Goal: Navigation & Orientation: Find specific page/section

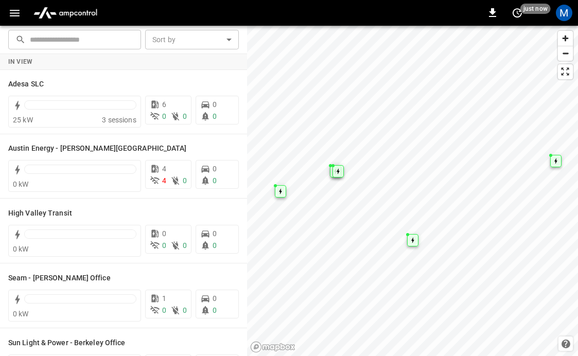
click at [14, 18] on icon "button" at bounding box center [14, 13] width 13 height 13
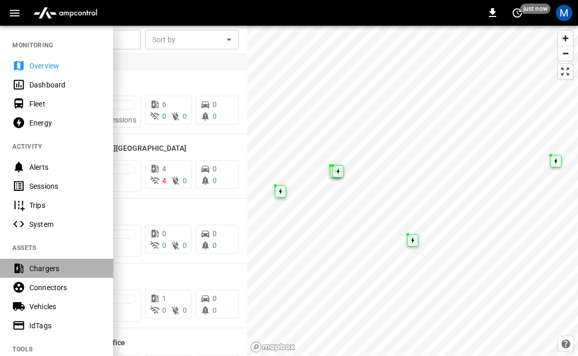
click at [43, 272] on div "Chargers" at bounding box center [65, 269] width 72 height 10
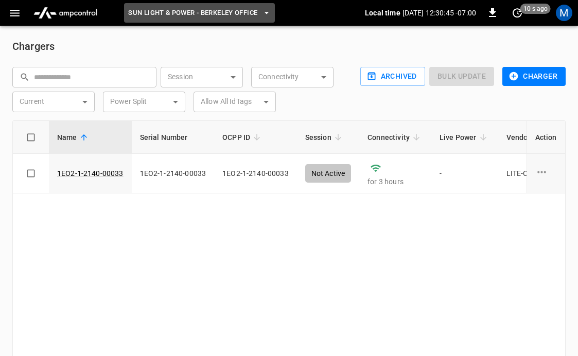
click at [258, 14] on span "Sun Light & Power - Berkeley Office" at bounding box center [192, 13] width 129 height 12
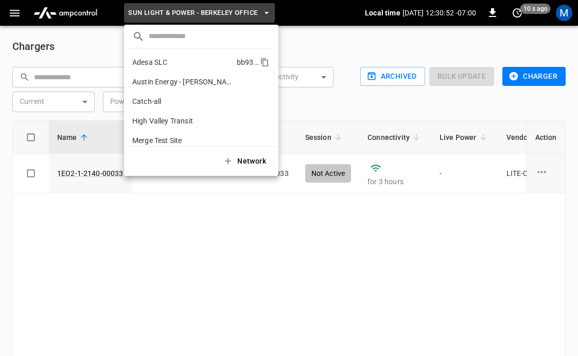
click at [174, 61] on p "Adesa SLC" at bounding box center [182, 62] width 100 height 10
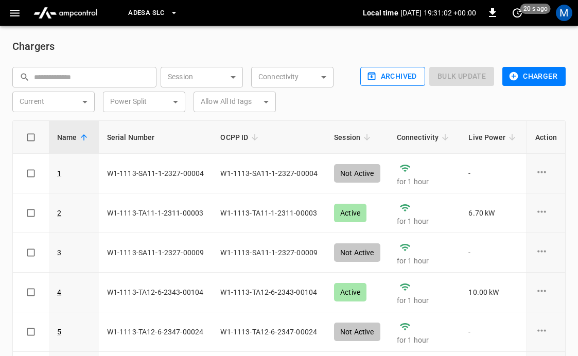
click at [392, 79] on button "Archived" at bounding box center [393, 76] width 65 height 19
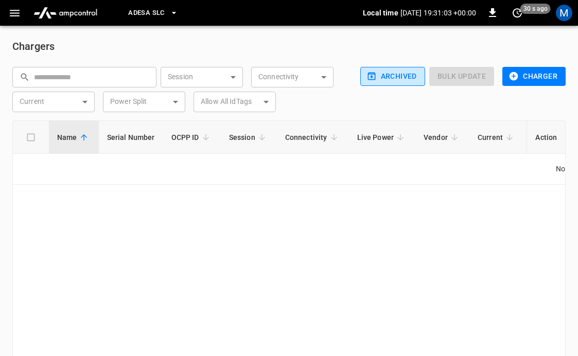
click at [392, 79] on button "Archived" at bounding box center [393, 76] width 65 height 19
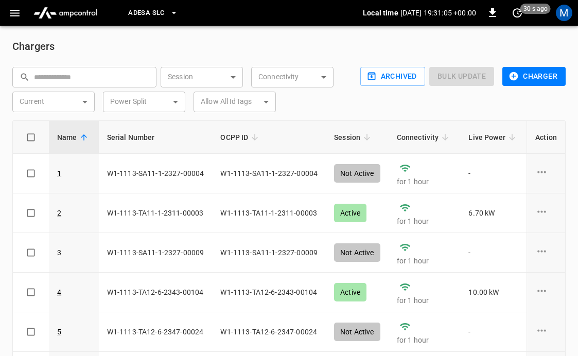
click at [168, 14] on button "Adesa SLC" at bounding box center [153, 13] width 58 height 20
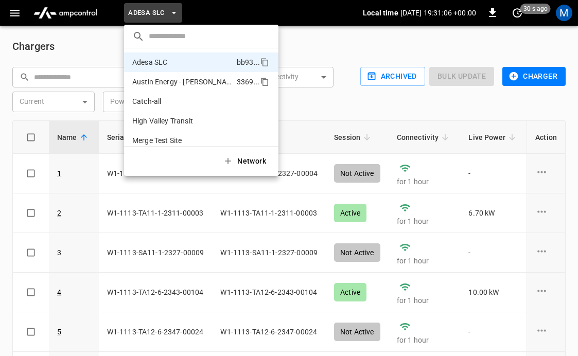
click at [172, 82] on p "Austin Energy - [PERSON_NAME][GEOGRAPHIC_DATA]" at bounding box center [182, 82] width 100 height 10
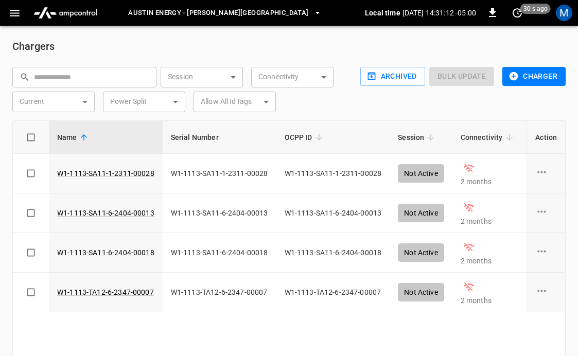
click at [221, 16] on span "Austin Energy - [PERSON_NAME][GEOGRAPHIC_DATA]" at bounding box center [218, 13] width 180 height 12
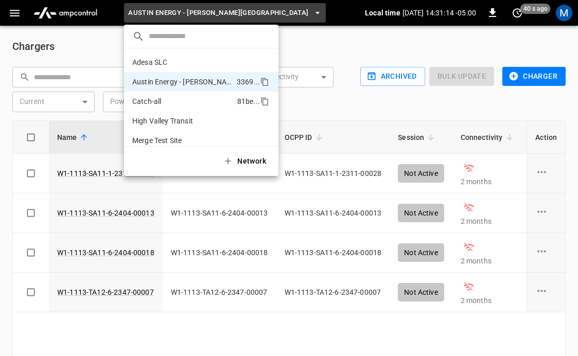
click at [159, 105] on p "Catch-all" at bounding box center [182, 101] width 101 height 10
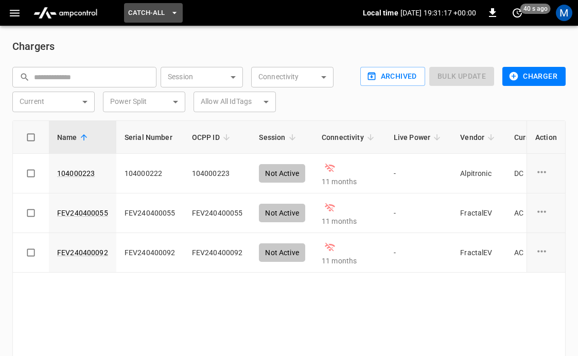
click at [160, 14] on span "Catch-all" at bounding box center [146, 13] width 37 height 12
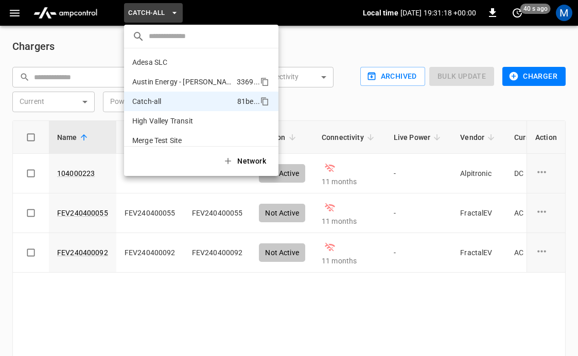
scroll to position [36, 0]
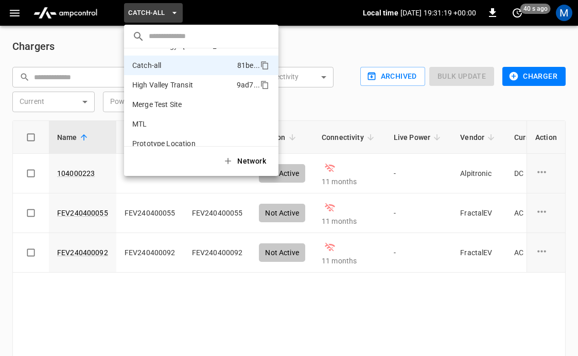
click at [167, 84] on p "High Valley Transit" at bounding box center [182, 85] width 100 height 10
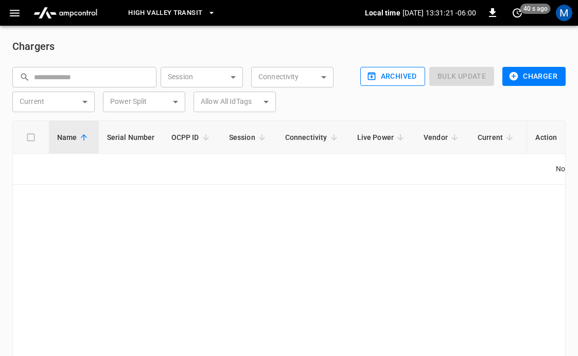
click at [400, 79] on button "Archived" at bounding box center [393, 76] width 65 height 19
click at [399, 76] on button "Archived" at bounding box center [393, 76] width 65 height 19
click at [172, 14] on span "High Valley Transit" at bounding box center [165, 13] width 74 height 12
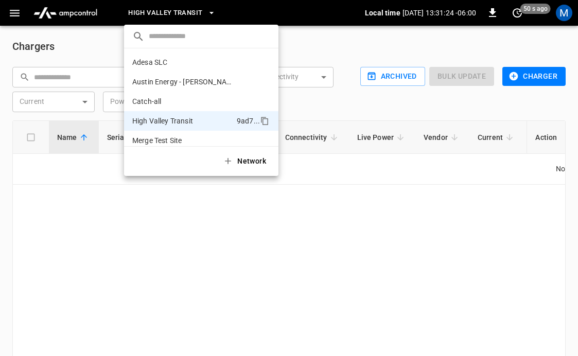
scroll to position [56, 0]
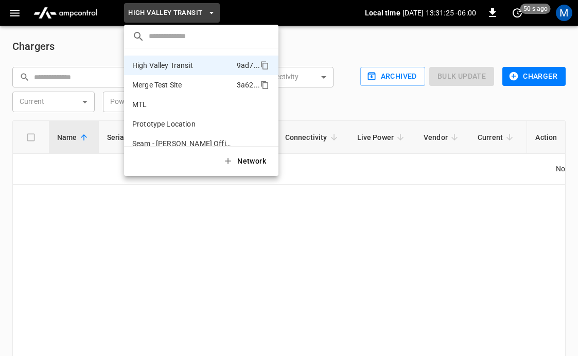
click at [168, 86] on p "Merge Test Site" at bounding box center [182, 85] width 100 height 10
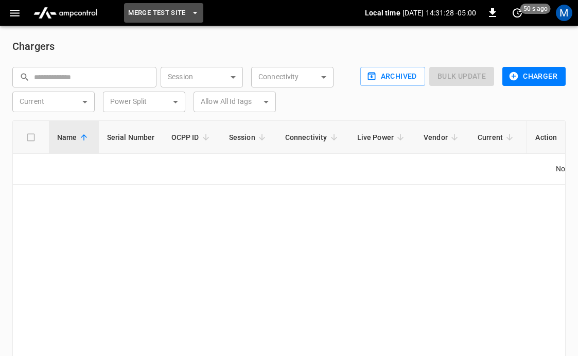
click at [160, 14] on span "Merge Test Site" at bounding box center [157, 13] width 58 height 12
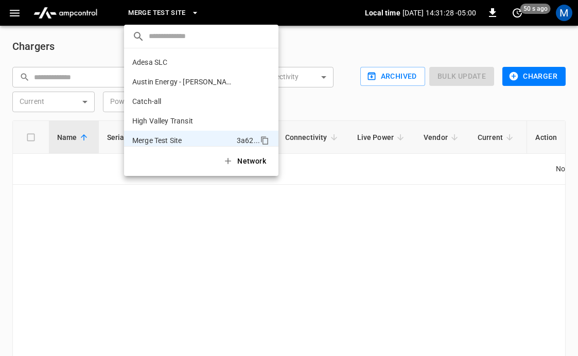
scroll to position [75, 0]
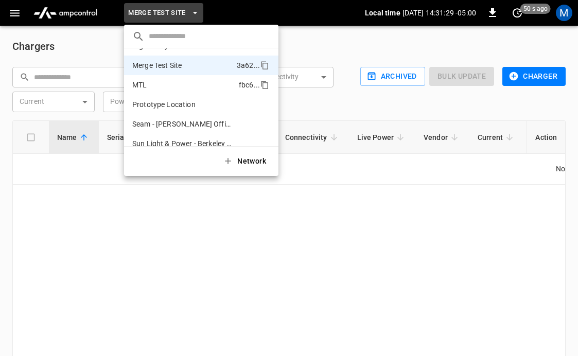
click at [165, 91] on li "MTL fbc6 ..." at bounding box center [201, 85] width 155 height 20
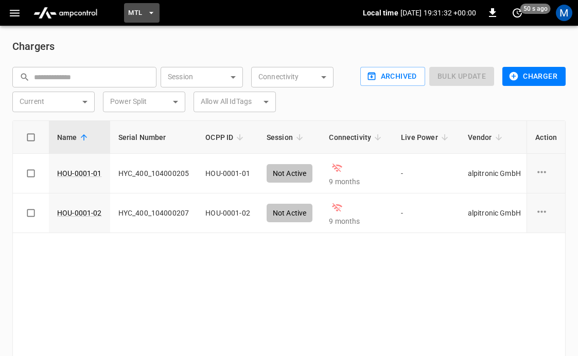
click at [144, 14] on button "MTL" at bounding box center [142, 13] width 36 height 20
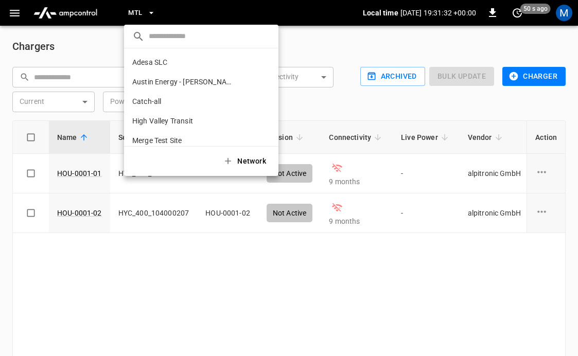
scroll to position [87, 0]
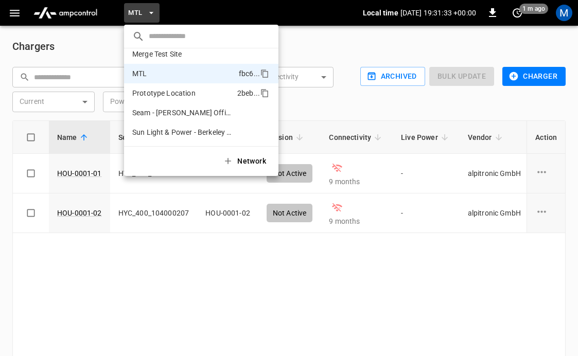
click at [156, 92] on p "Prototype Location" at bounding box center [182, 93] width 101 height 10
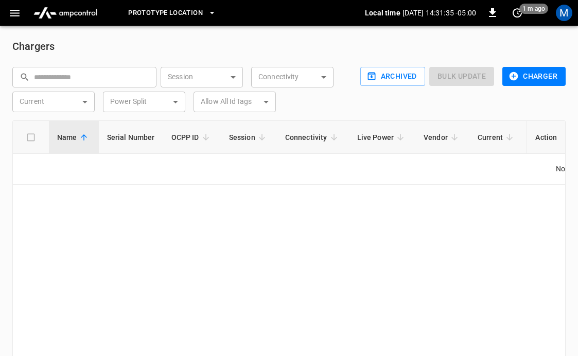
click at [148, 13] on span "Prototype Location" at bounding box center [165, 13] width 75 height 12
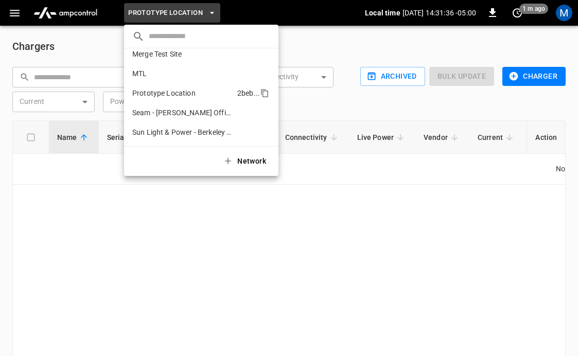
click at [152, 96] on p "Prototype Location" at bounding box center [182, 93] width 101 height 10
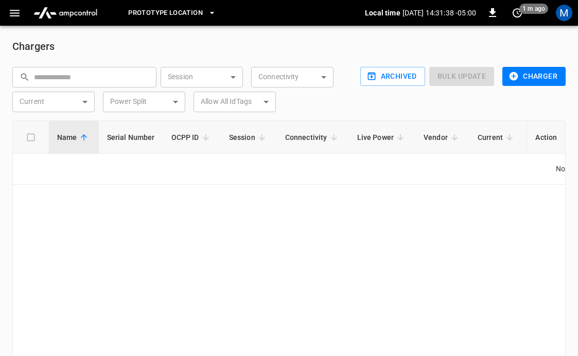
click at [161, 12] on span "Prototype Location" at bounding box center [165, 13] width 75 height 12
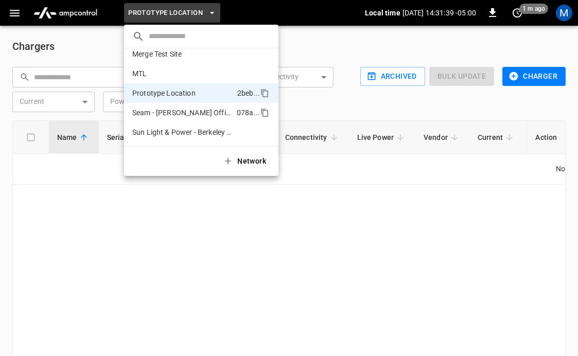
click at [163, 112] on p "Seam - [PERSON_NAME] Office" at bounding box center [182, 113] width 100 height 10
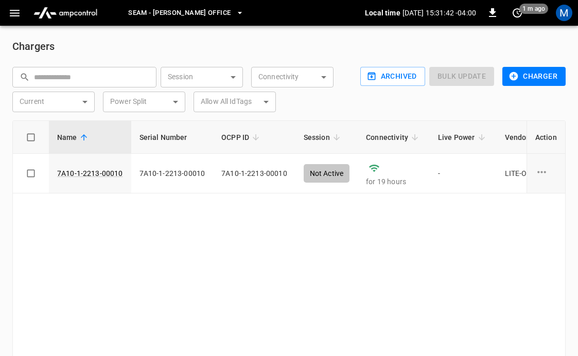
click at [168, 11] on span "Seam - [PERSON_NAME] Office" at bounding box center [179, 13] width 102 height 12
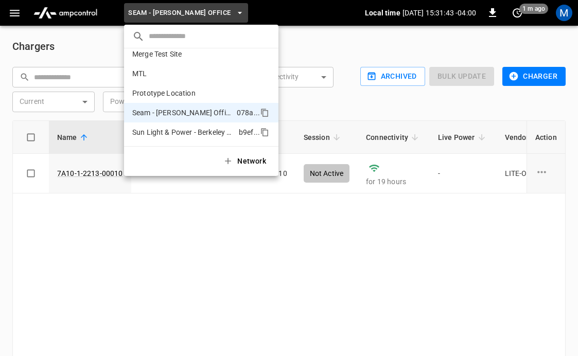
click at [167, 129] on p "Sun Light & Power - Berkeley Office" at bounding box center [183, 132] width 102 height 10
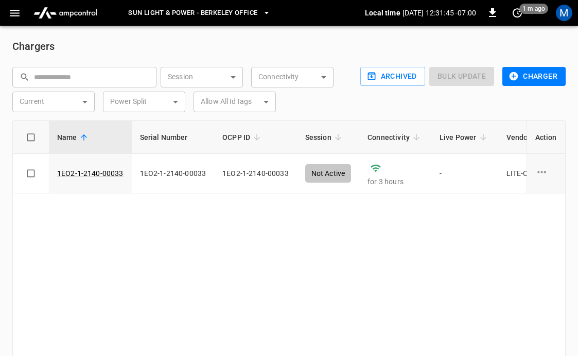
click at [161, 16] on span "Sun Light & Power - Berkeley Office" at bounding box center [192, 13] width 129 height 12
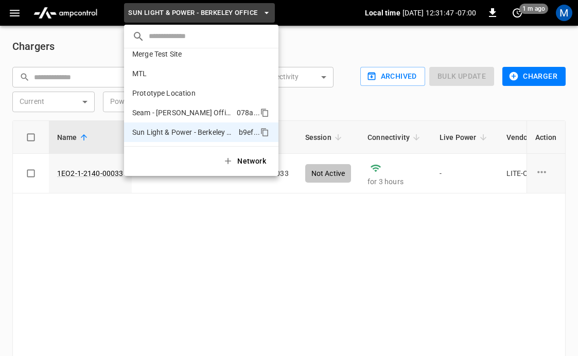
scroll to position [0, 0]
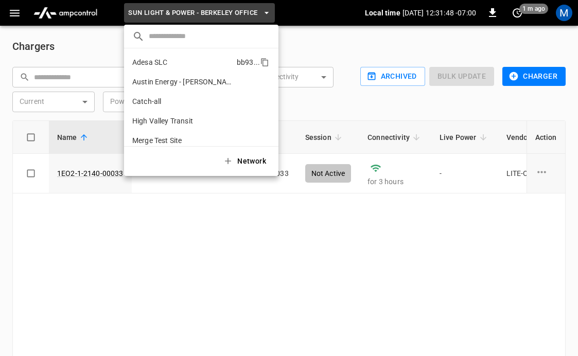
click at [167, 67] on p "Adesa SLC" at bounding box center [182, 62] width 100 height 10
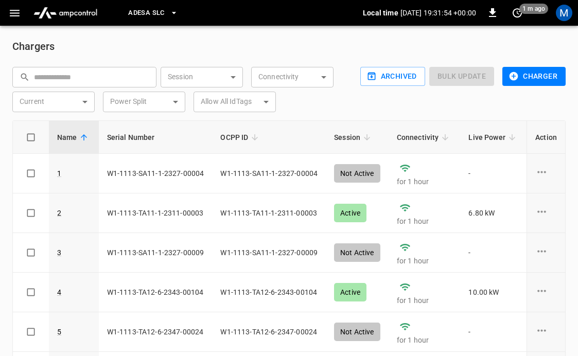
click at [160, 11] on span "Adesa SLC" at bounding box center [146, 13] width 36 height 12
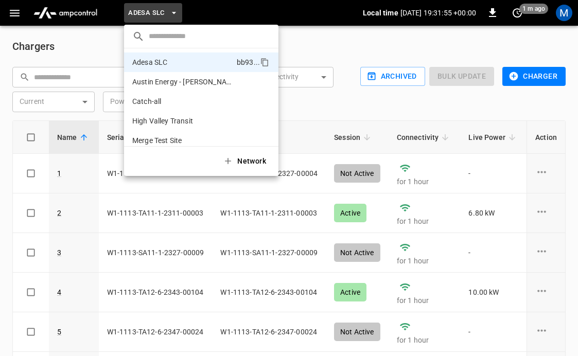
click at [101, 15] on div at bounding box center [289, 178] width 578 height 356
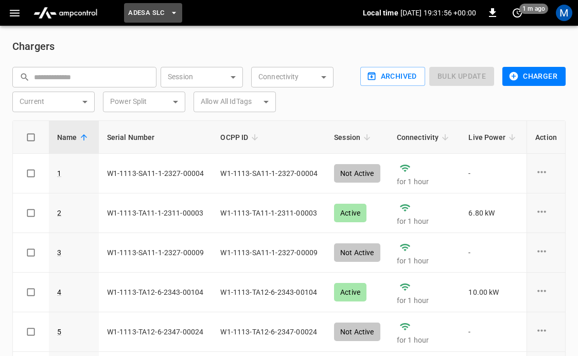
click at [146, 19] on button "Adesa SLC" at bounding box center [153, 13] width 58 height 20
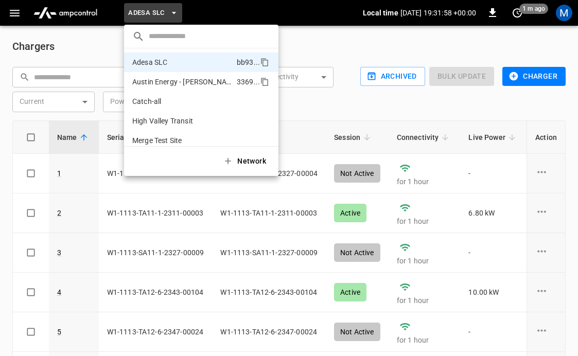
click at [148, 79] on p "Austin Energy - [PERSON_NAME][GEOGRAPHIC_DATA]" at bounding box center [182, 82] width 100 height 10
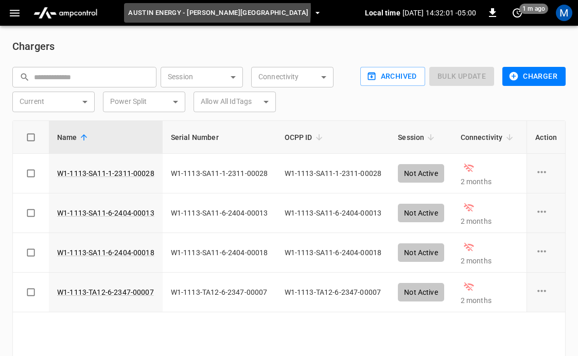
click at [165, 9] on span "Austin Energy - [PERSON_NAME][GEOGRAPHIC_DATA]" at bounding box center [218, 13] width 180 height 12
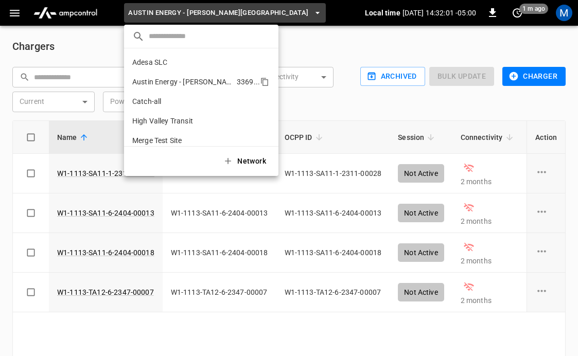
scroll to position [16, 0]
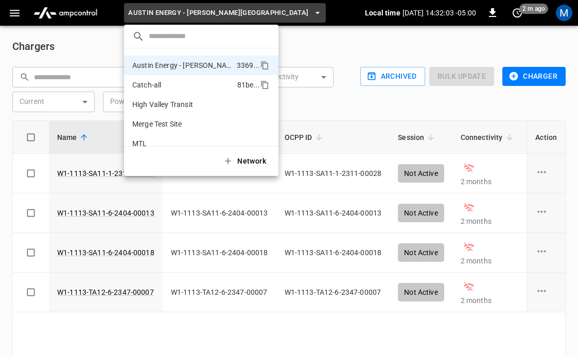
click at [159, 84] on p "Catch-all" at bounding box center [182, 85] width 101 height 10
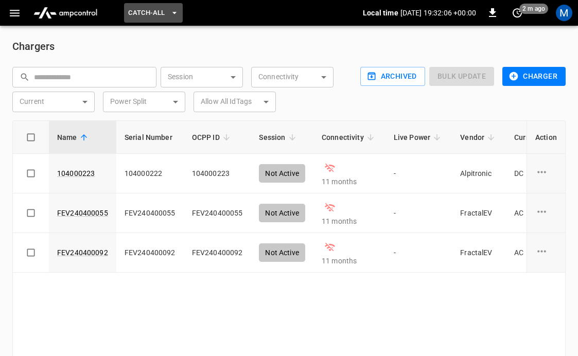
click at [153, 12] on span "Catch-all" at bounding box center [146, 13] width 37 height 12
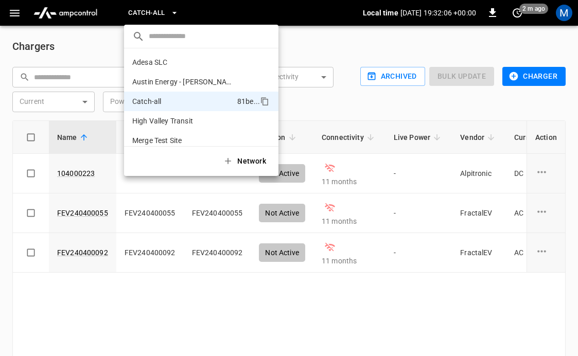
scroll to position [36, 0]
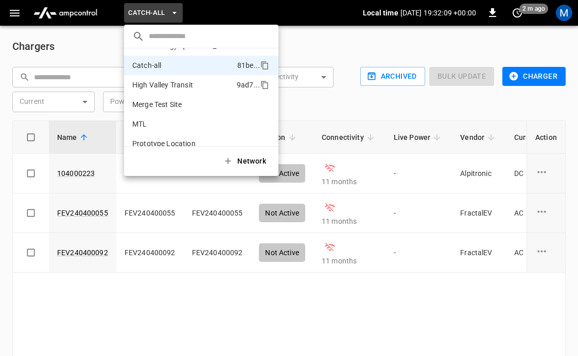
click at [158, 84] on p "High Valley Transit" at bounding box center [182, 85] width 100 height 10
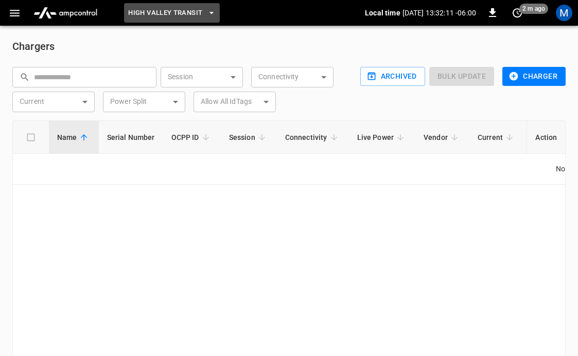
click at [161, 14] on span "High Valley Transit" at bounding box center [165, 13] width 74 height 12
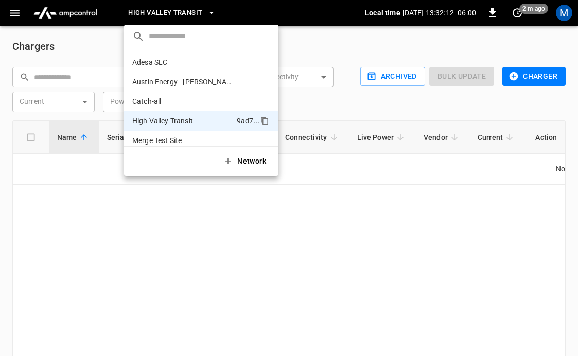
scroll to position [56, 0]
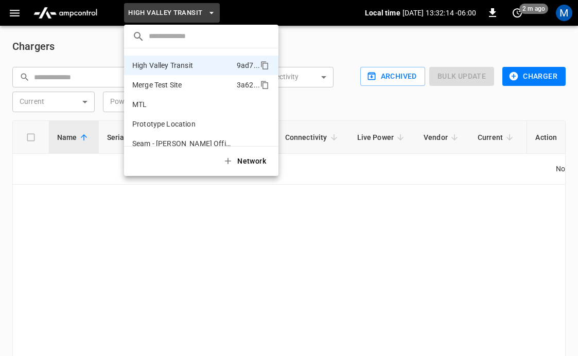
click at [166, 87] on p "Merge Test Site" at bounding box center [182, 85] width 100 height 10
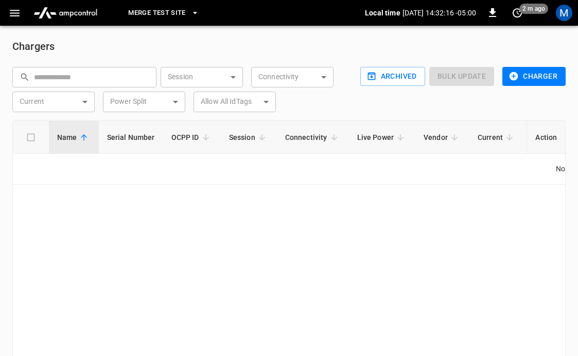
click at [168, 11] on span "Merge Test Site" at bounding box center [157, 13] width 58 height 12
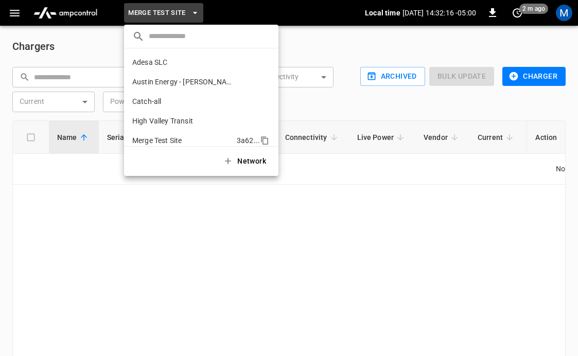
scroll to position [75, 0]
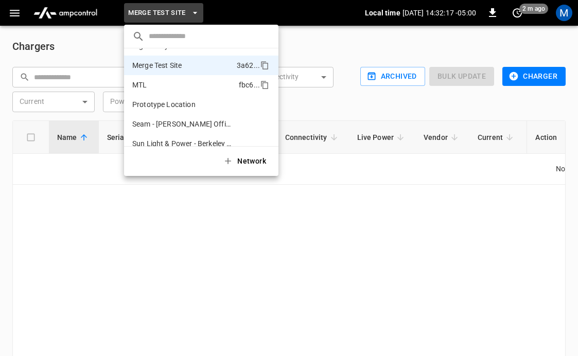
click at [180, 89] on p "MTL" at bounding box center [183, 85] width 102 height 10
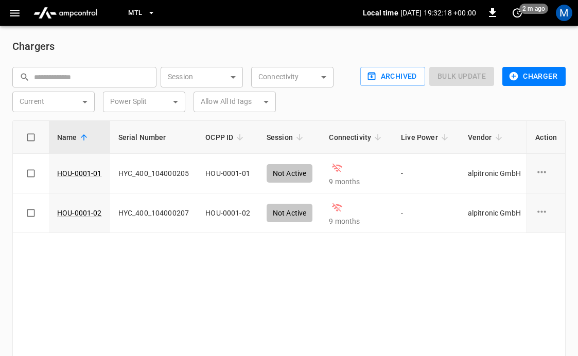
click at [145, 10] on button "MTL" at bounding box center [142, 13] width 36 height 20
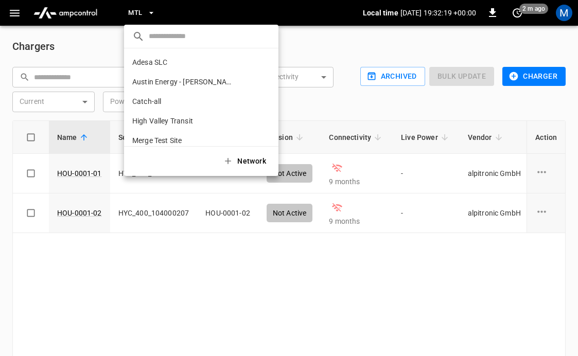
scroll to position [87, 0]
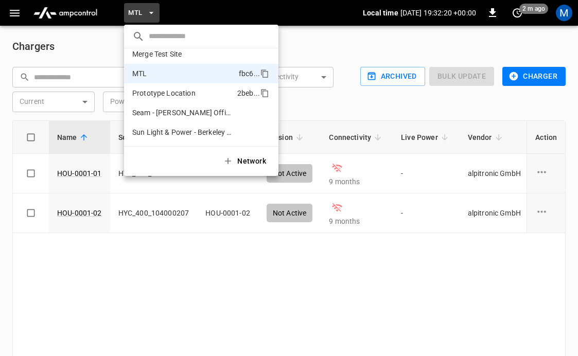
click at [163, 91] on p "Prototype Location" at bounding box center [182, 93] width 101 height 10
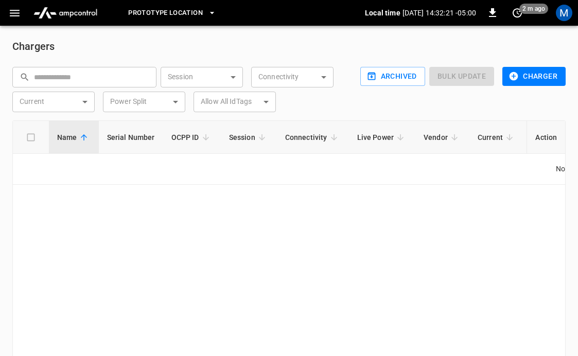
click at [151, 12] on span "Prototype Location" at bounding box center [165, 13] width 75 height 12
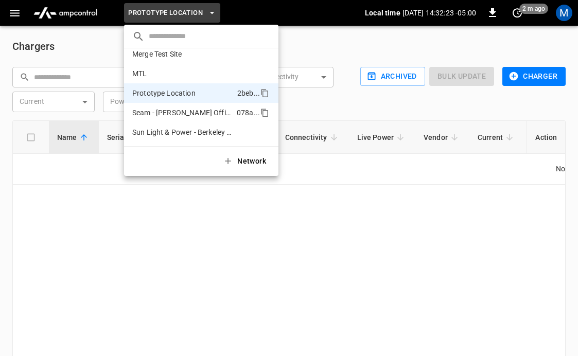
click at [161, 113] on p "Seam - [PERSON_NAME] Office" at bounding box center [182, 113] width 100 height 10
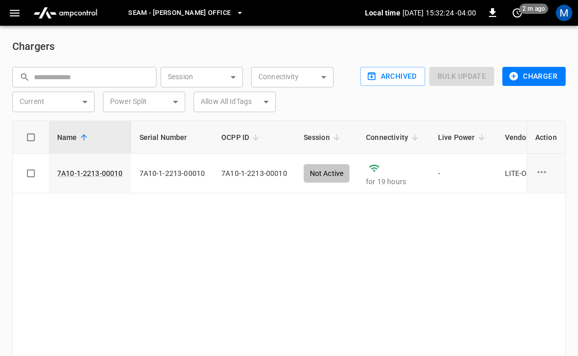
click at [159, 10] on span "Seam - [PERSON_NAME] Office" at bounding box center [179, 13] width 102 height 12
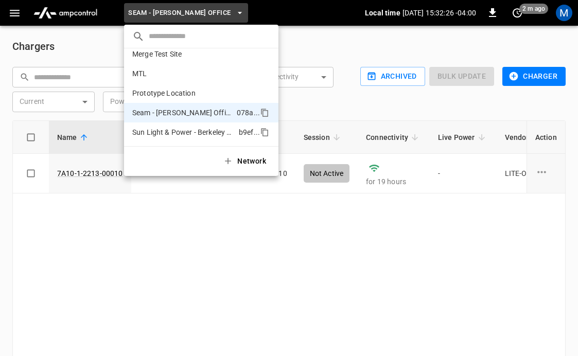
click at [165, 135] on p "Sun Light & Power - Berkeley Office" at bounding box center [183, 132] width 102 height 10
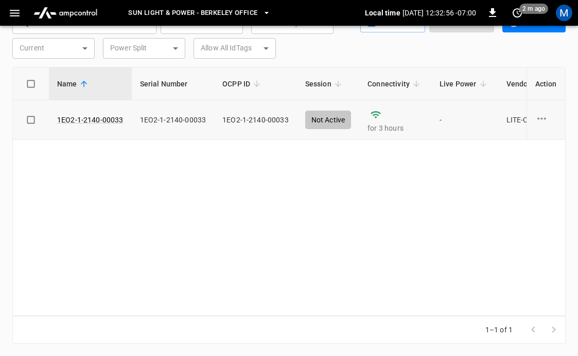
scroll to position [0, 0]
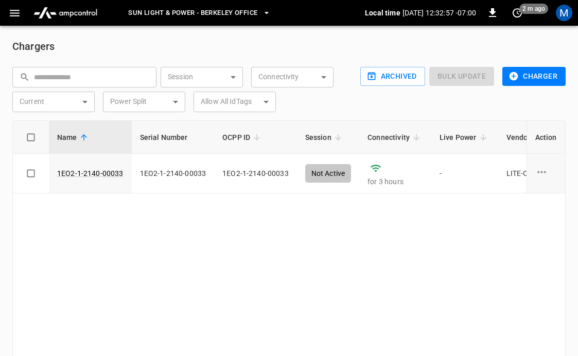
click at [208, 13] on span "Sun Light & Power - Berkeley Office" at bounding box center [192, 13] width 129 height 12
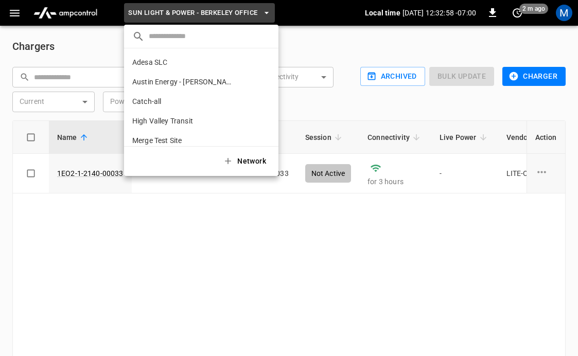
scroll to position [87, 0]
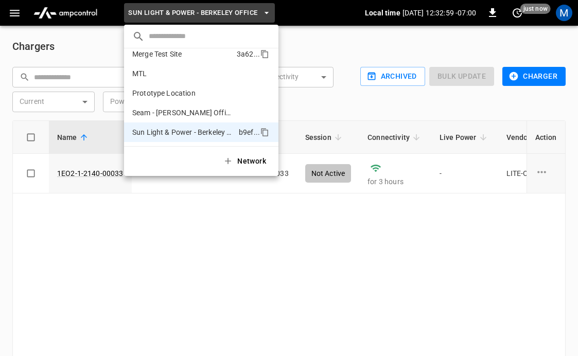
click at [177, 54] on p "Merge Test Site" at bounding box center [182, 54] width 100 height 10
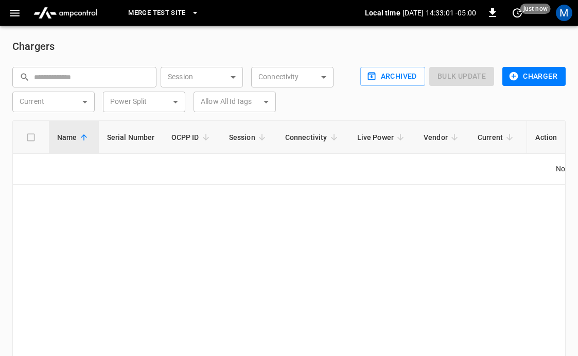
click at [177, 11] on span "Merge Test Site" at bounding box center [157, 13] width 58 height 12
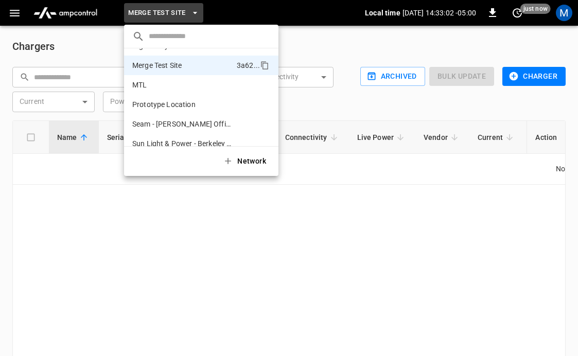
scroll to position [0, 0]
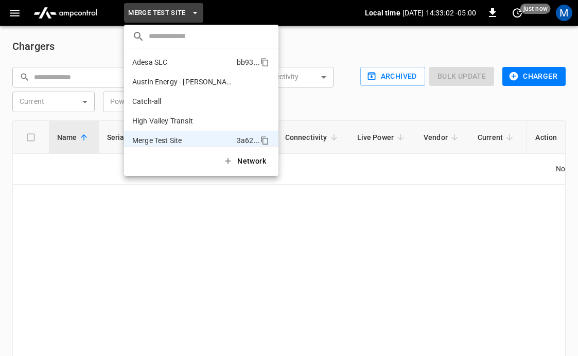
click at [165, 60] on p "Adesa SLC" at bounding box center [182, 62] width 100 height 10
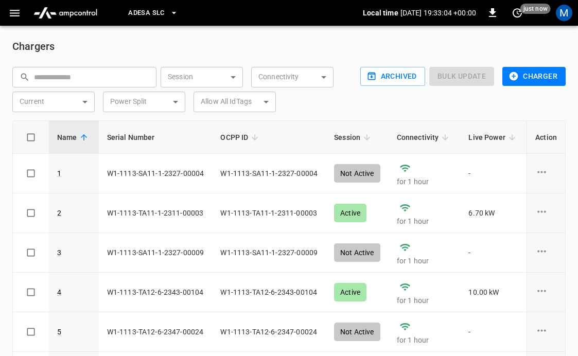
click at [171, 11] on icon "button" at bounding box center [174, 13] width 10 height 10
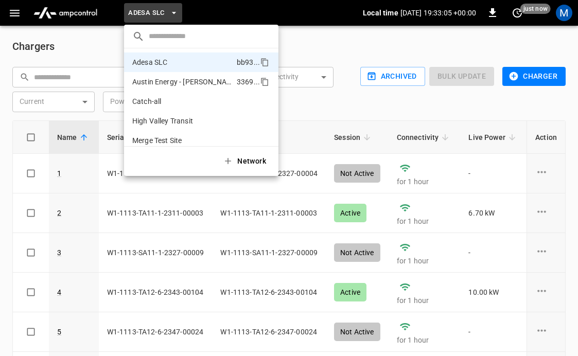
click at [181, 80] on p "Austin Energy - [PERSON_NAME][GEOGRAPHIC_DATA]" at bounding box center [182, 82] width 100 height 10
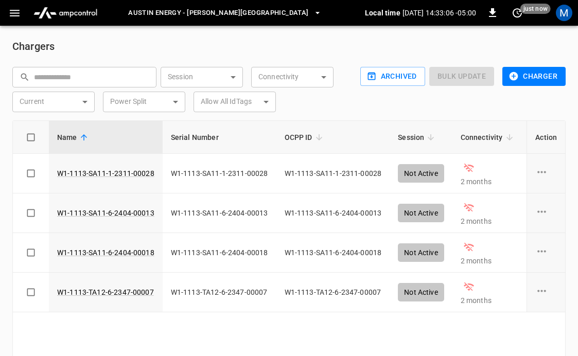
click at [171, 12] on span "Austin Energy - [PERSON_NAME][GEOGRAPHIC_DATA]" at bounding box center [218, 13] width 180 height 12
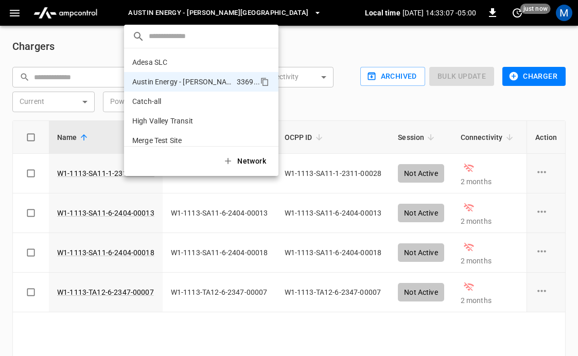
scroll to position [16, 0]
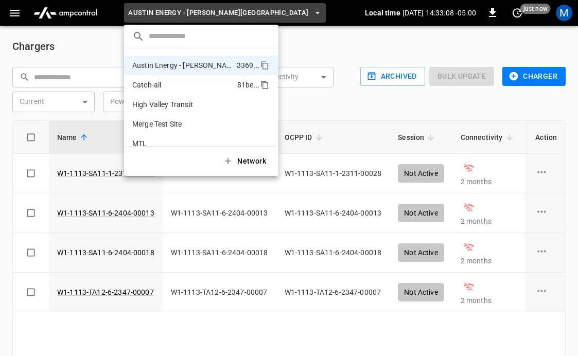
click at [153, 85] on p "Catch-all" at bounding box center [182, 85] width 101 height 10
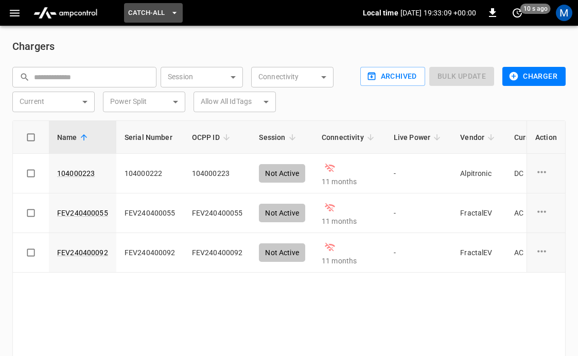
click at [164, 14] on span "Catch-all" at bounding box center [146, 13] width 37 height 12
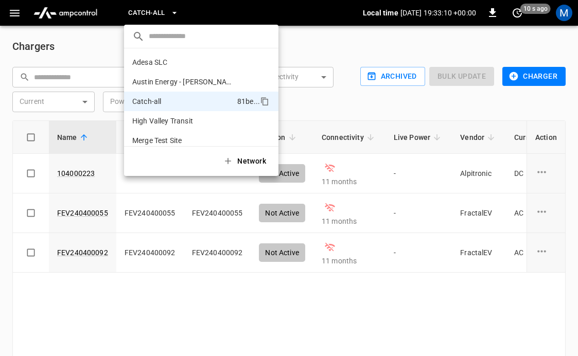
scroll to position [36, 0]
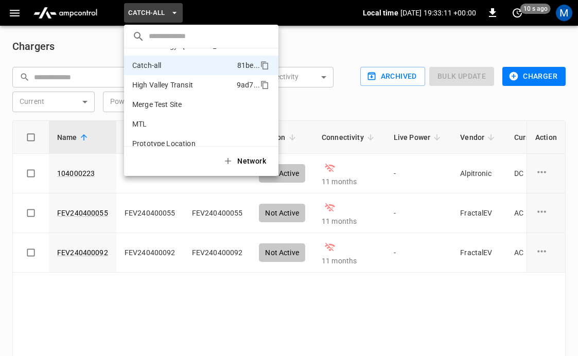
click at [172, 84] on p "High Valley Transit" at bounding box center [182, 85] width 100 height 10
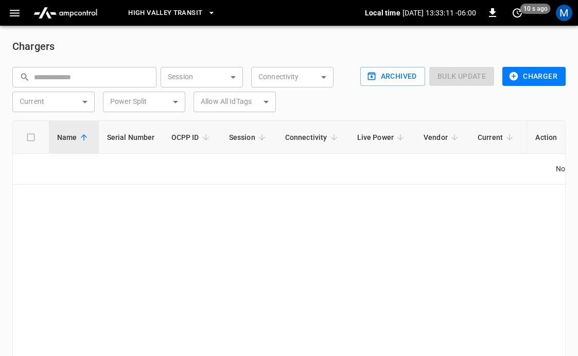
click at [168, 10] on span "High Valley Transit" at bounding box center [165, 13] width 74 height 12
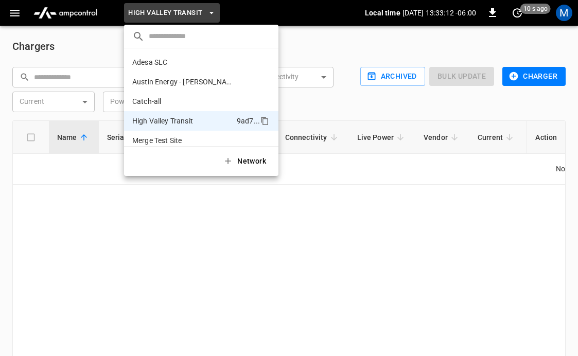
scroll to position [56, 0]
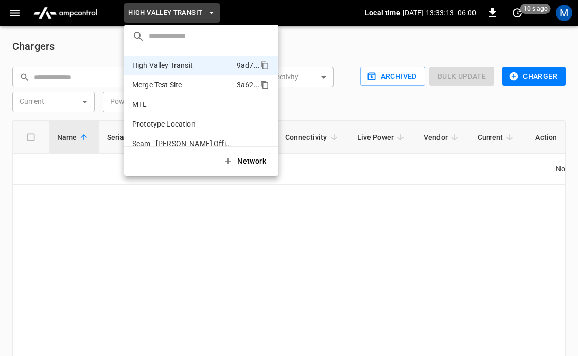
click at [167, 84] on p "Merge Test Site" at bounding box center [182, 85] width 100 height 10
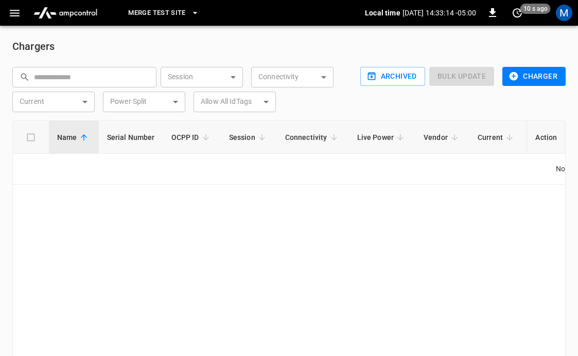
click at [164, 18] on span "Merge Test Site" at bounding box center [157, 13] width 58 height 12
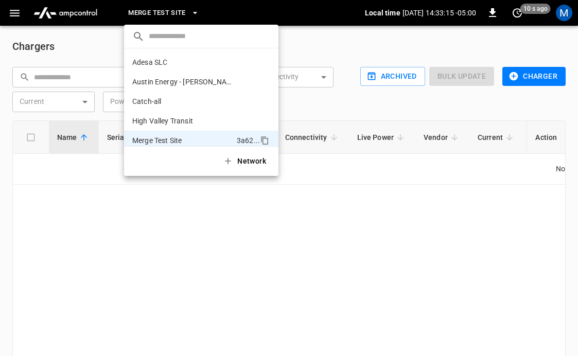
scroll to position [75, 0]
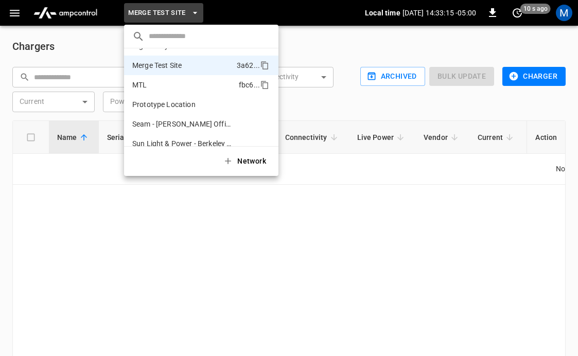
click at [160, 86] on p "MTL" at bounding box center [183, 85] width 102 height 10
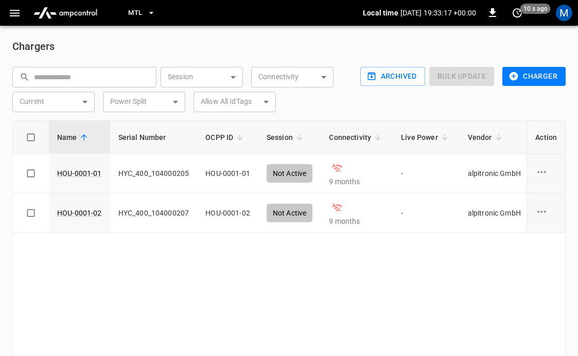
click at [144, 15] on button "MTL" at bounding box center [142, 13] width 36 height 20
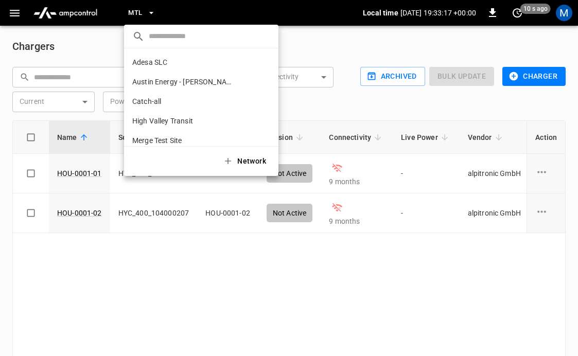
scroll to position [87, 0]
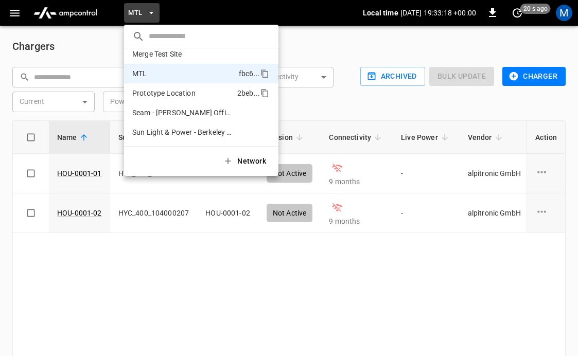
click at [156, 96] on p "Prototype Location" at bounding box center [182, 93] width 101 height 10
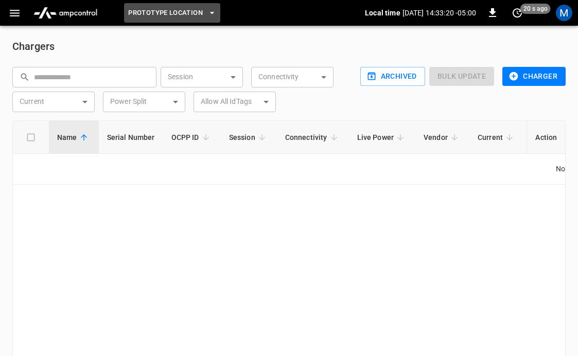
click at [152, 14] on span "Prototype Location" at bounding box center [165, 13] width 75 height 12
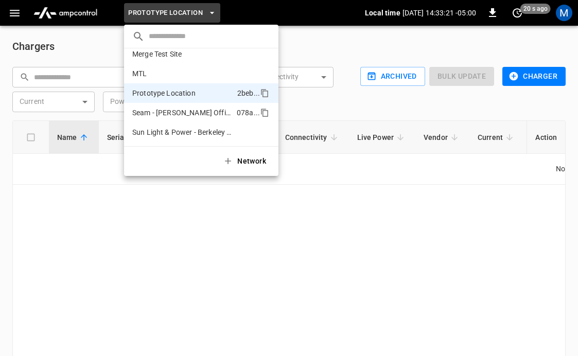
click at [157, 110] on p "Seam - [PERSON_NAME] Office" at bounding box center [182, 113] width 100 height 10
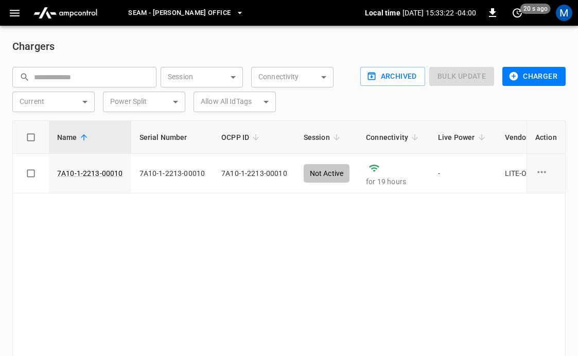
click at [154, 14] on span "Seam - [PERSON_NAME] Office" at bounding box center [179, 13] width 102 height 12
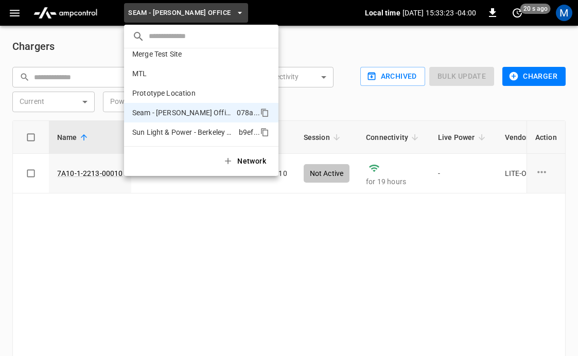
click at [164, 125] on li "Sun Light & Power - Berkeley Office b9ef ..." at bounding box center [201, 133] width 155 height 20
